Goal: Task Accomplishment & Management: Manage account settings

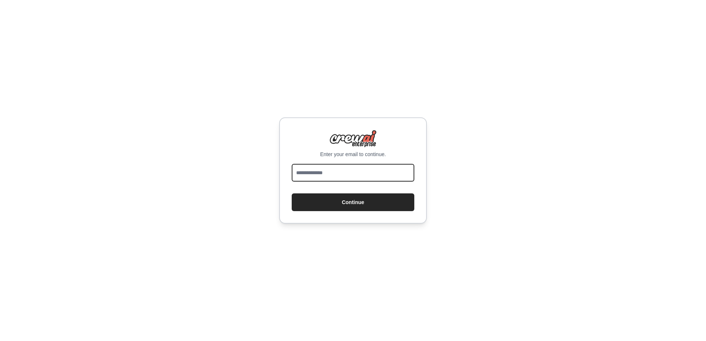
drag, startPoint x: 308, startPoint y: 175, endPoint x: 314, endPoint y: 176, distance: 6.0
click at [308, 175] on input "email" at bounding box center [353, 173] width 123 height 18
type input "**********"
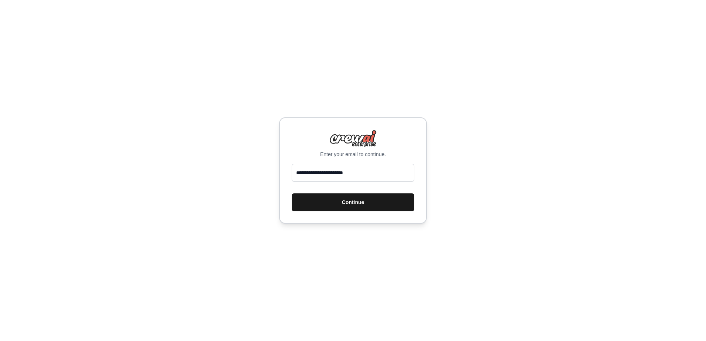
click at [343, 199] on button "Continue" at bounding box center [353, 202] width 123 height 18
